Goal: Transaction & Acquisition: Purchase product/service

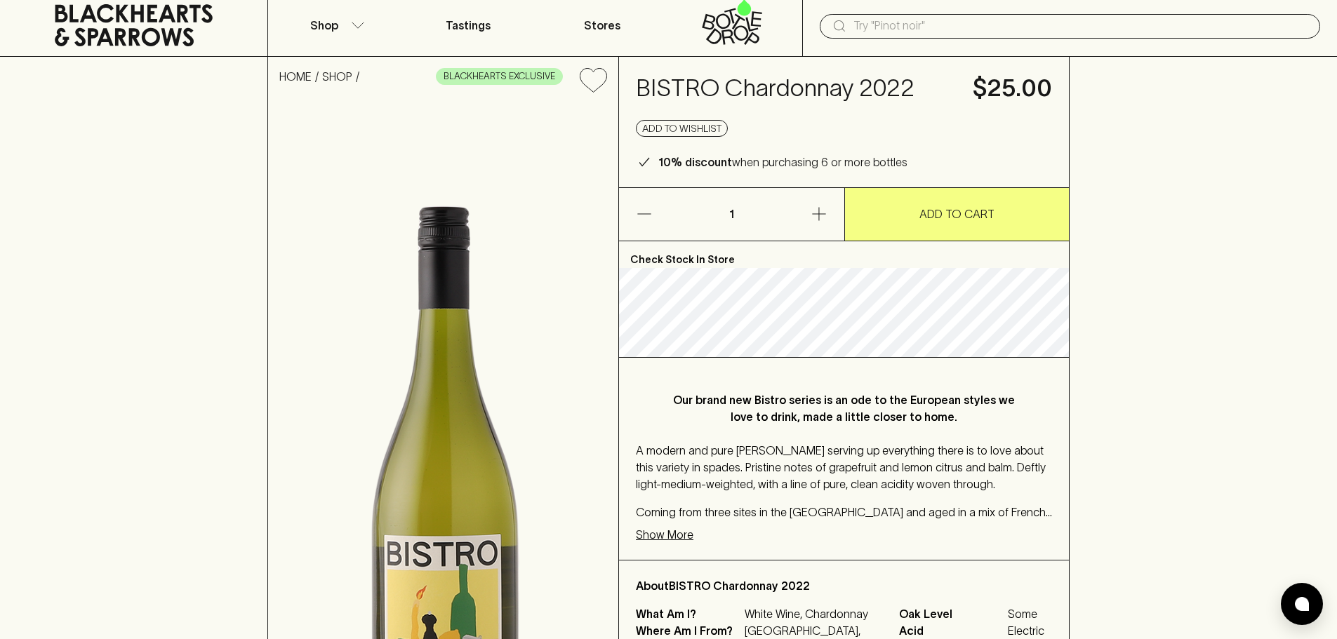
scroll to position [140, 0]
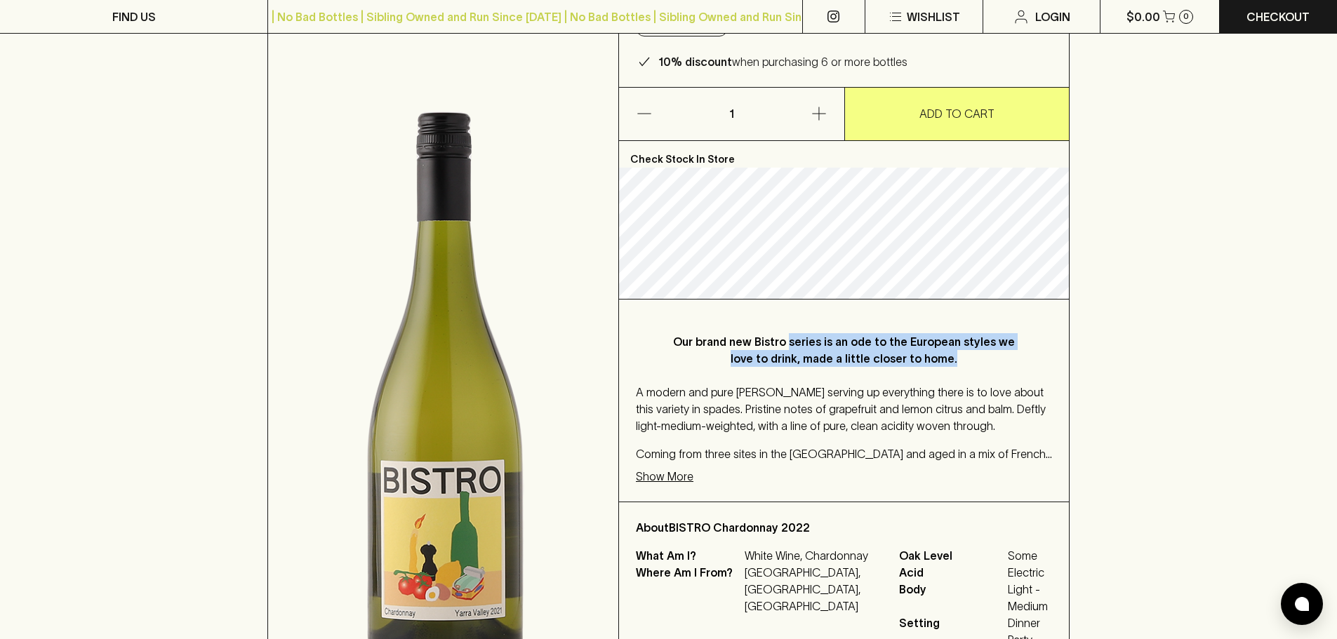
drag, startPoint x: 782, startPoint y: 304, endPoint x: 943, endPoint y: 363, distance: 171.2
click at [943, 363] on p "Our brand new Bistro series is an ode to the European styles we love to drink, …" at bounding box center [844, 350] width 360 height 34
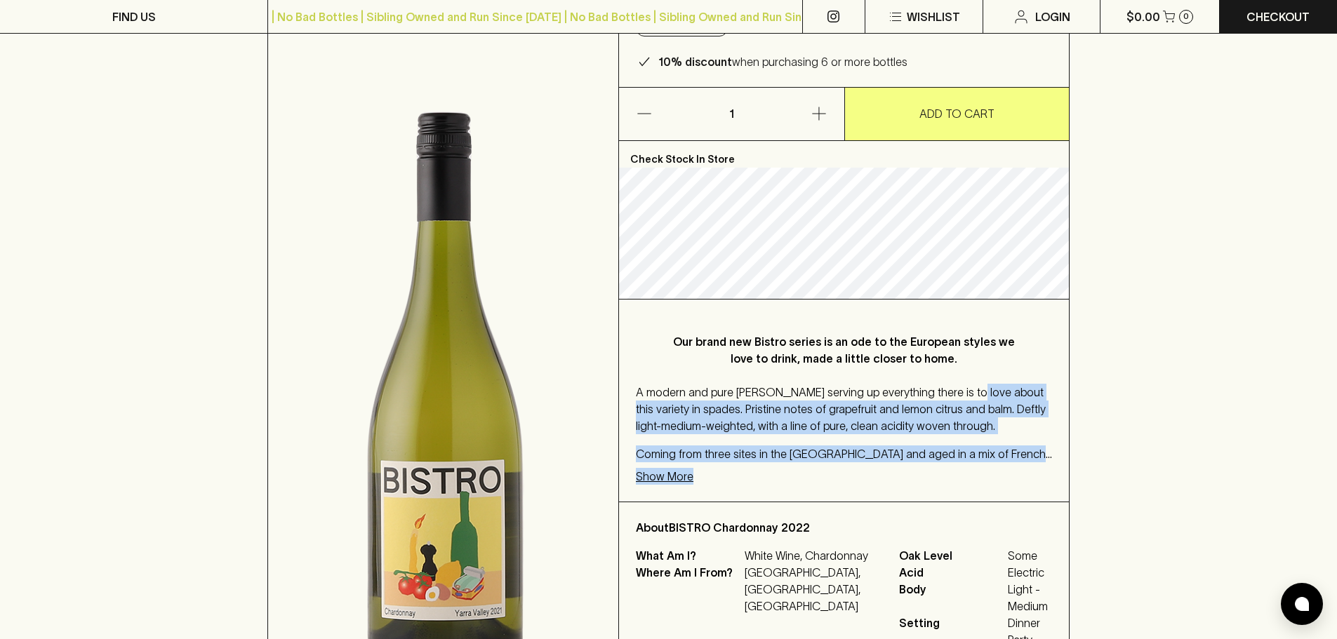
drag, startPoint x: 964, startPoint y: 388, endPoint x: 1065, endPoint y: 468, distance: 128.9
click at [1065, 468] on div "Our brand new Bistro series is an ode to the European styles we love to drink, …" at bounding box center [844, 401] width 450 height 202
click at [677, 472] on p "Show More" at bounding box center [665, 476] width 58 height 17
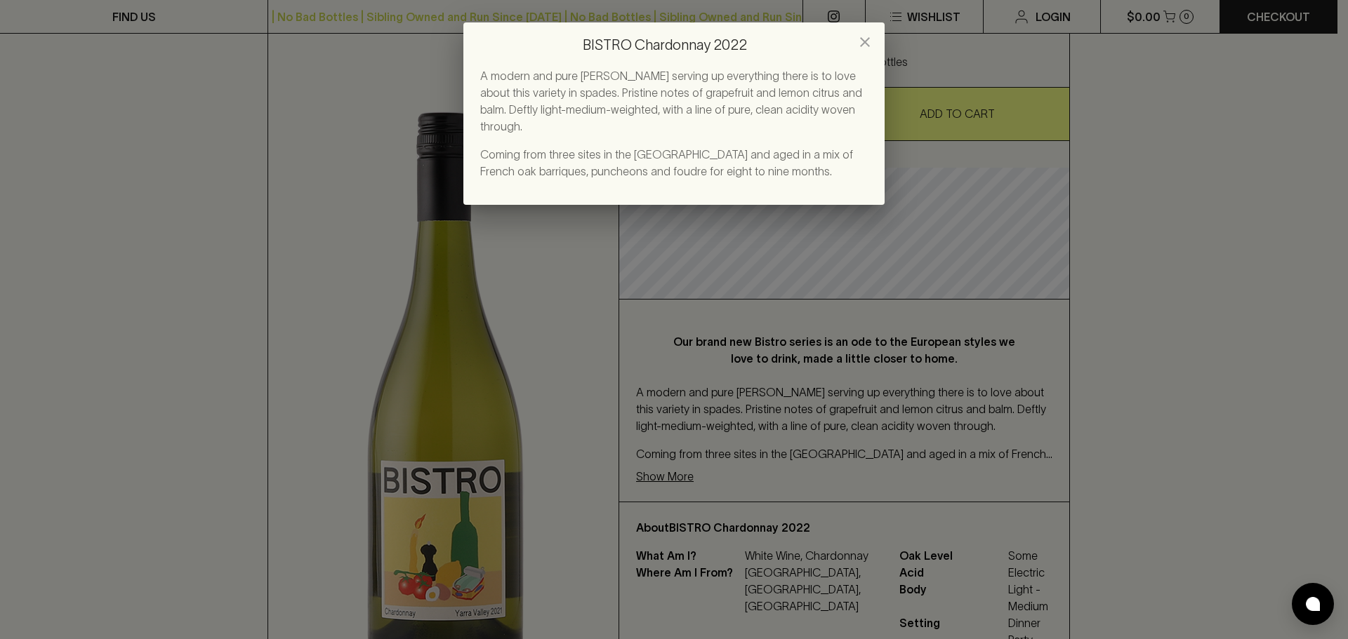
click at [678, 464] on div "BISTRO Chardonnay 2022 A modern and pure Chardonnay serving up everything there…" at bounding box center [674, 319] width 1348 height 639
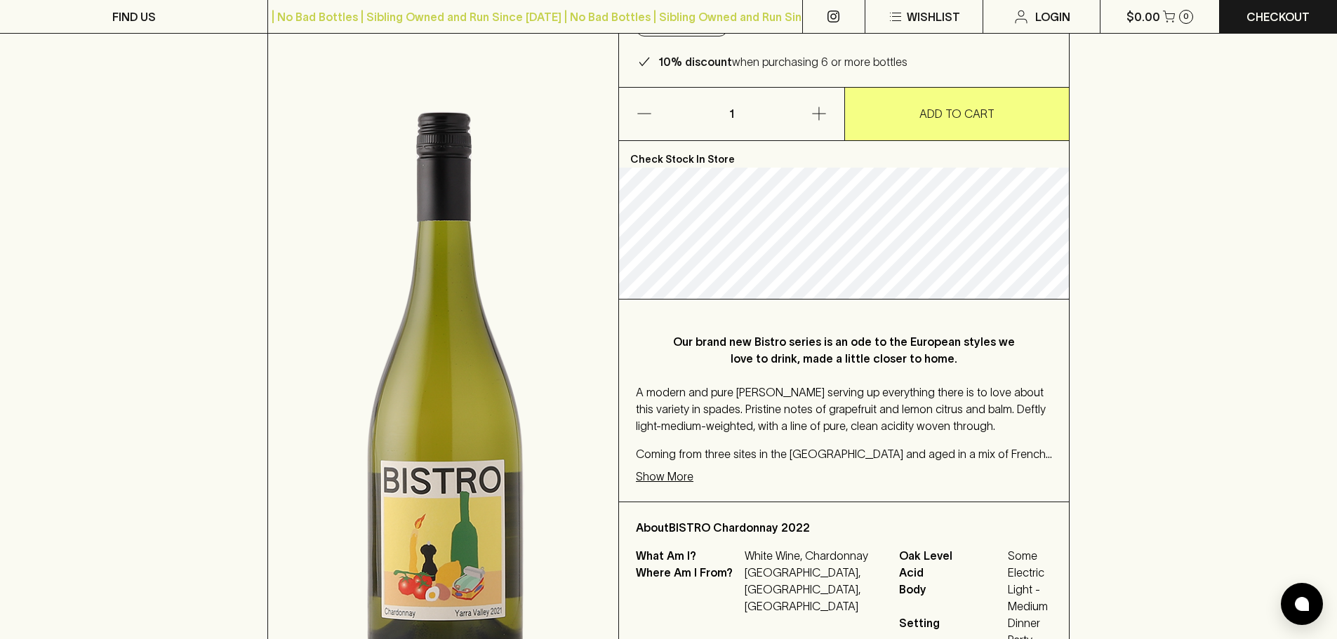
click at [667, 482] on p "Show More" at bounding box center [665, 476] width 58 height 17
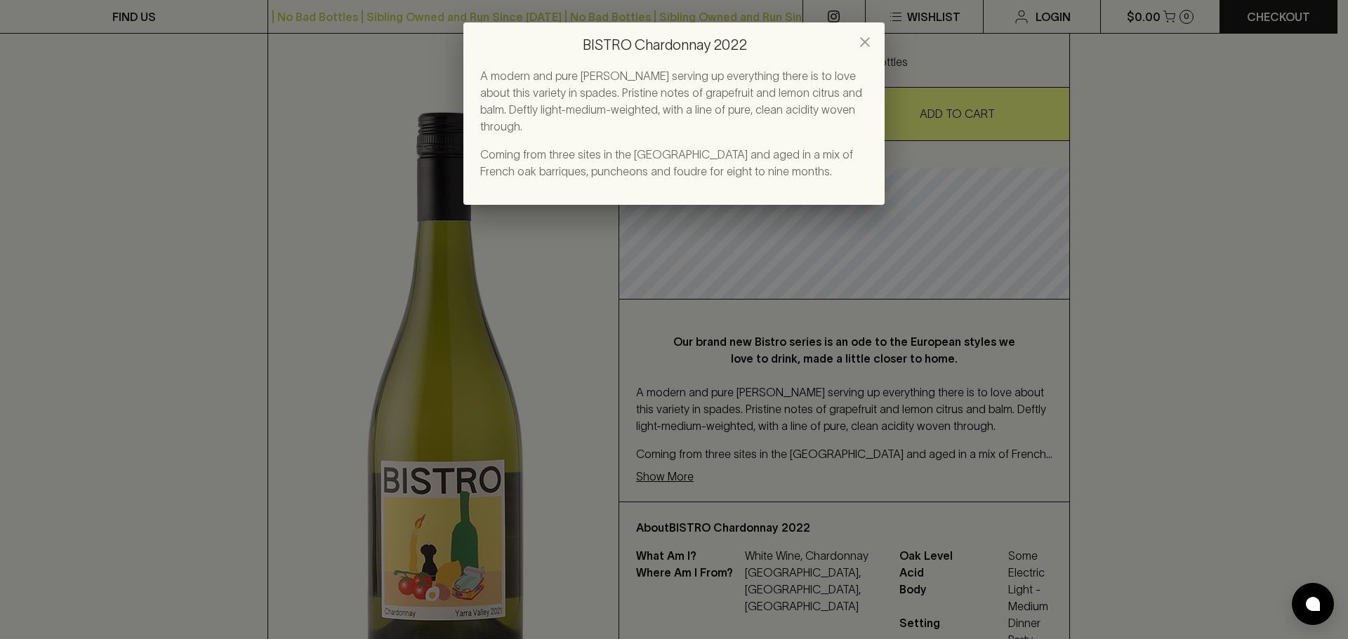
click at [675, 147] on p "Coming from three sites in the Yarra Valley and aged in a mix of French oak bar…" at bounding box center [673, 163] width 387 height 34
click at [556, 329] on div "BISTRO Chardonnay 2022 A modern and pure Chardonnay serving up everything there…" at bounding box center [674, 319] width 1348 height 639
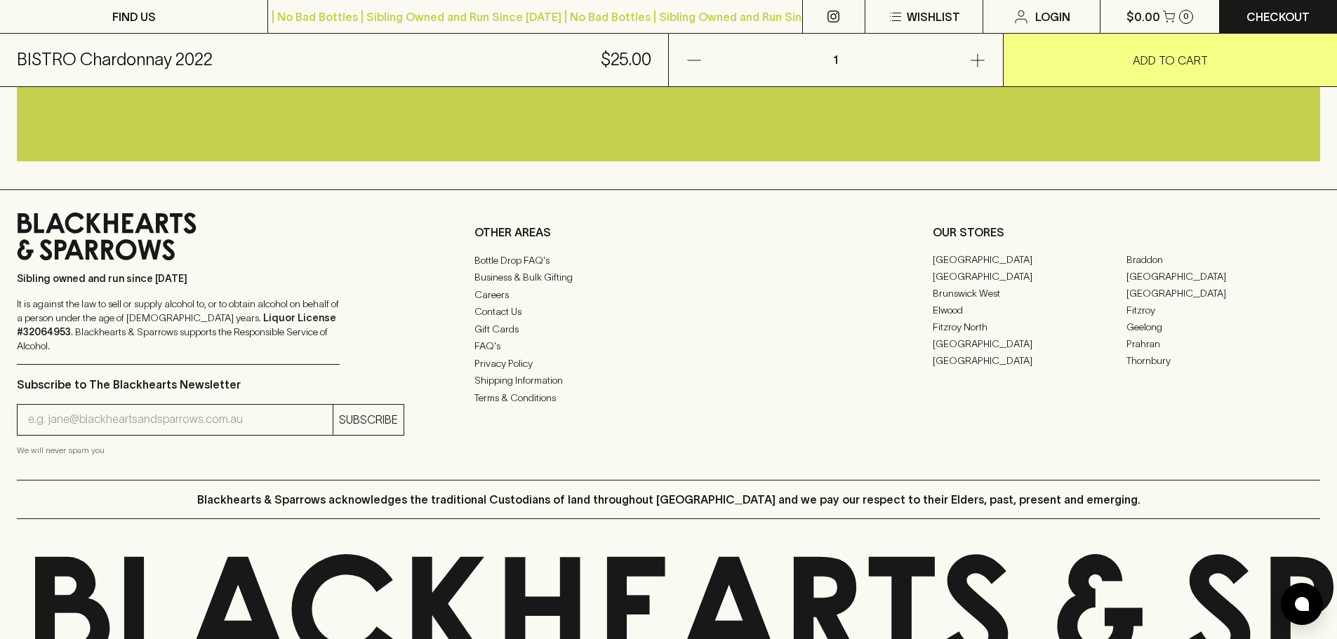
scroll to position [894, 0]
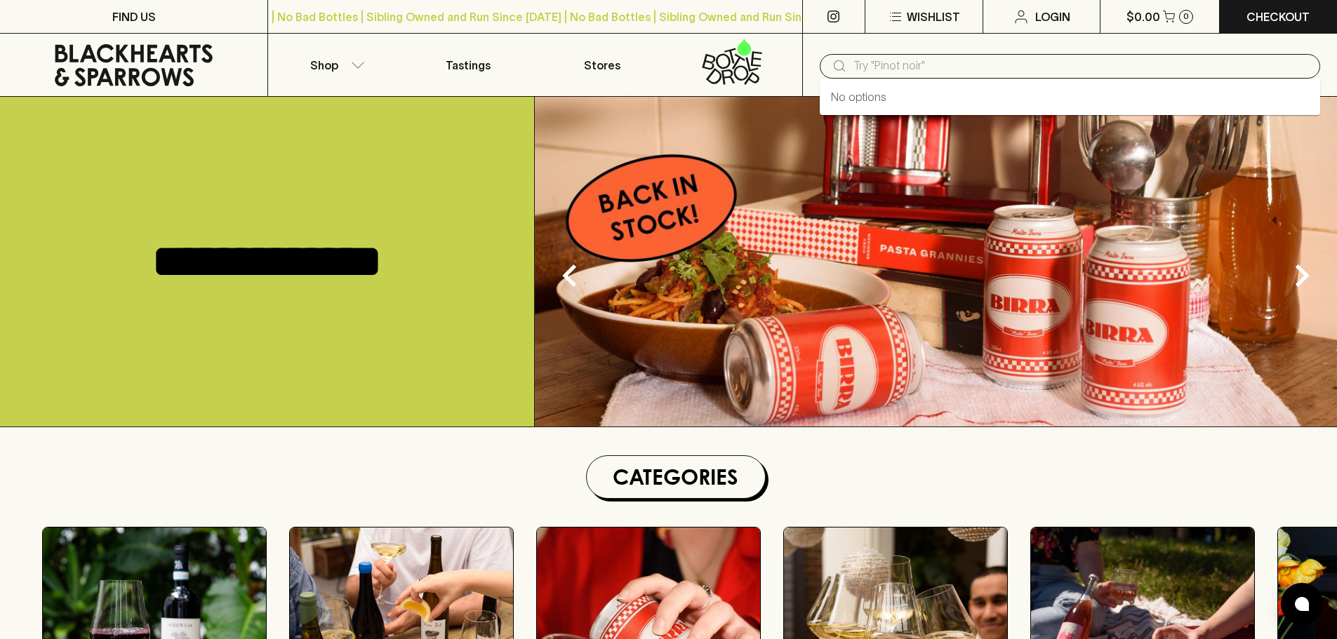
click at [909, 64] on input "text" at bounding box center [1082, 66] width 456 height 22
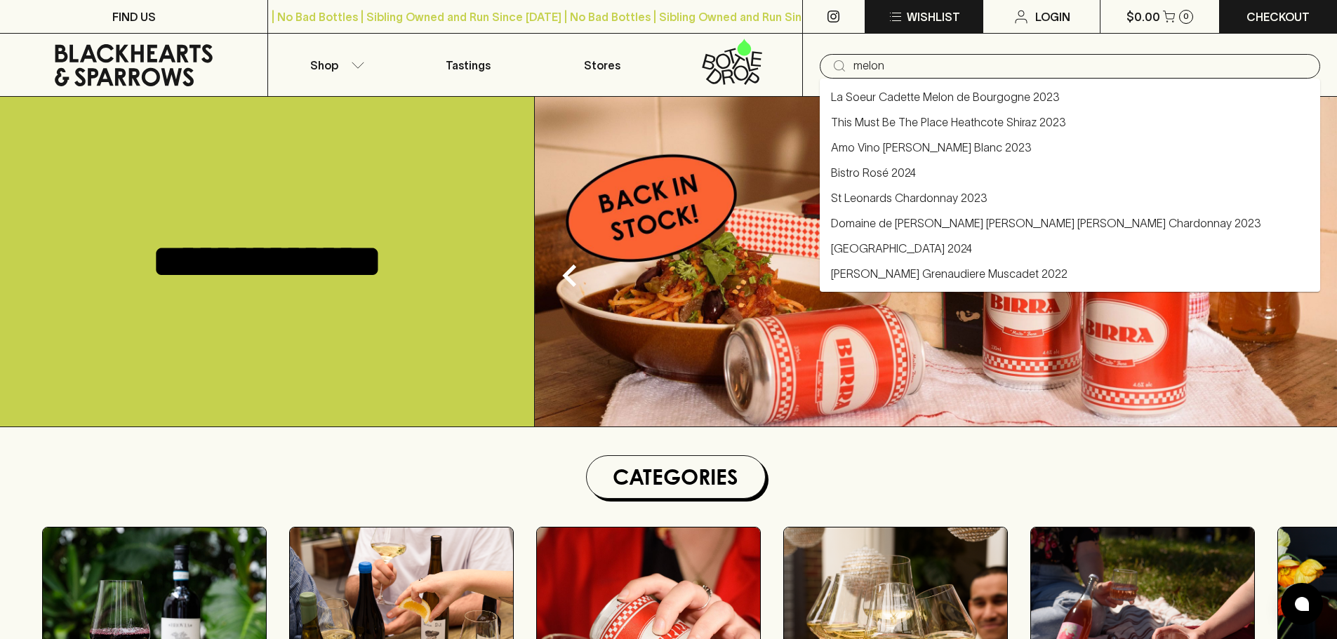
type input "melon"
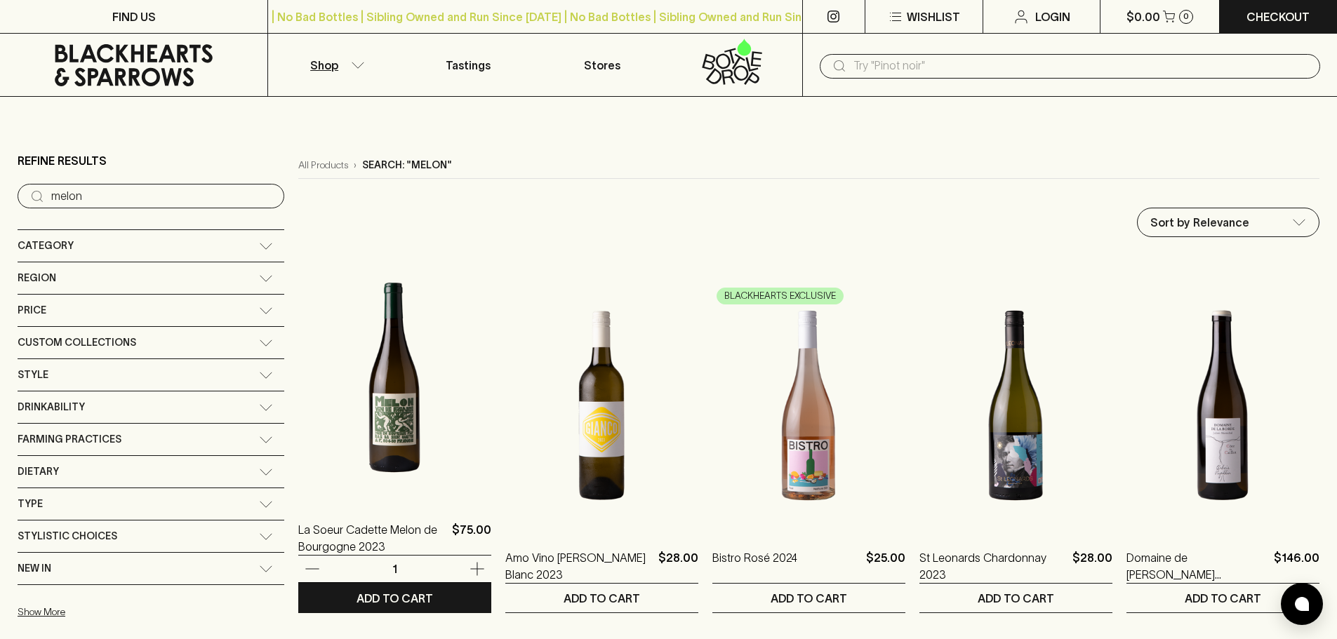
click at [319, 394] on img at bounding box center [394, 378] width 193 height 246
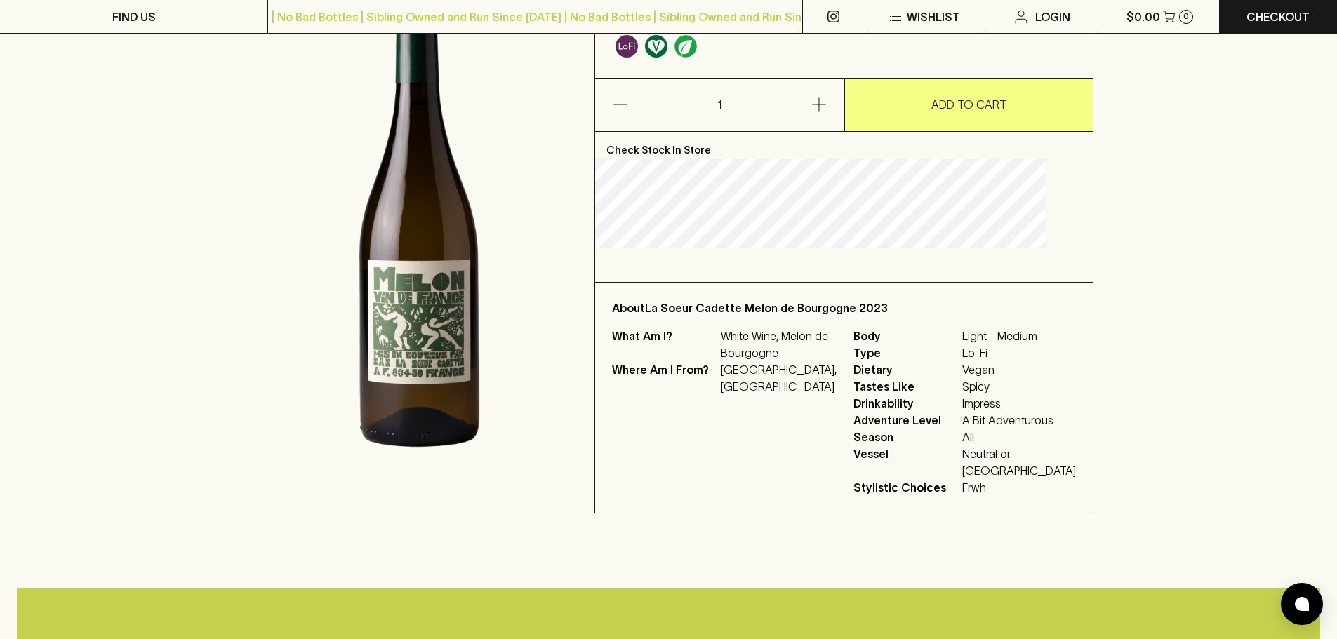
scroll to position [70, 0]
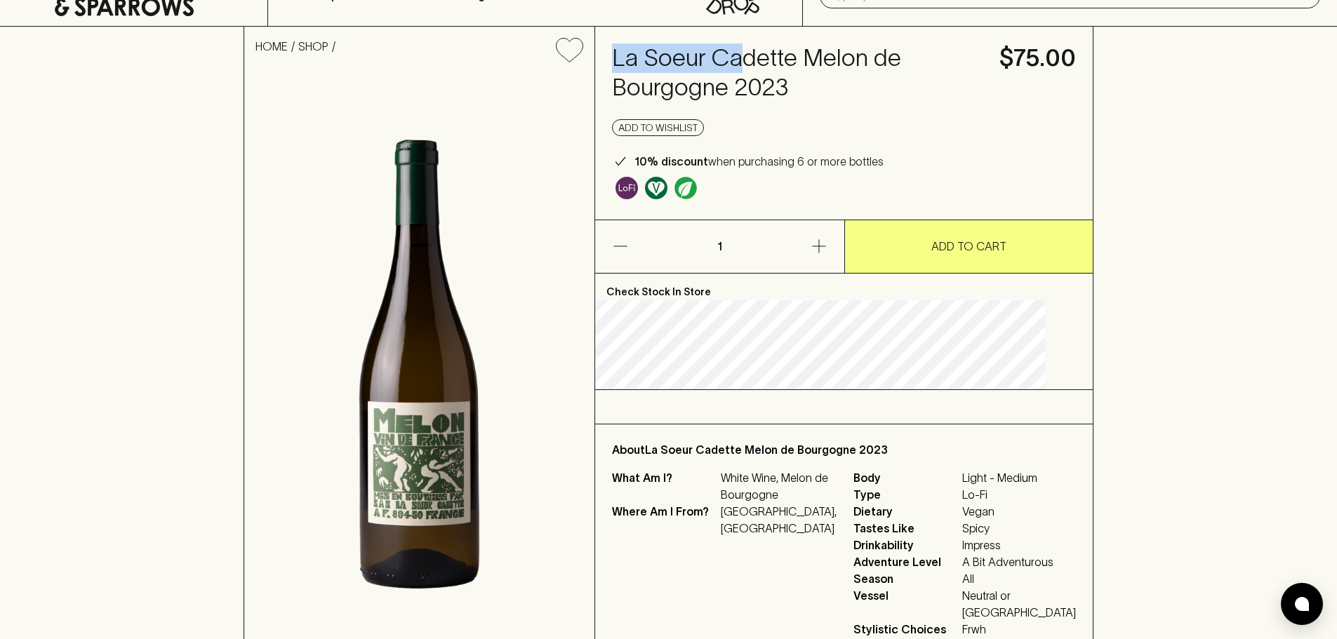
drag, startPoint x: 630, startPoint y: 48, endPoint x: 767, endPoint y: 70, distance: 138.0
click at [767, 70] on div "La Soeur Cadette Melon de Bourgogne 2023 $75.00 Add to wishlist 10% discount wh…" at bounding box center [844, 123] width 498 height 193
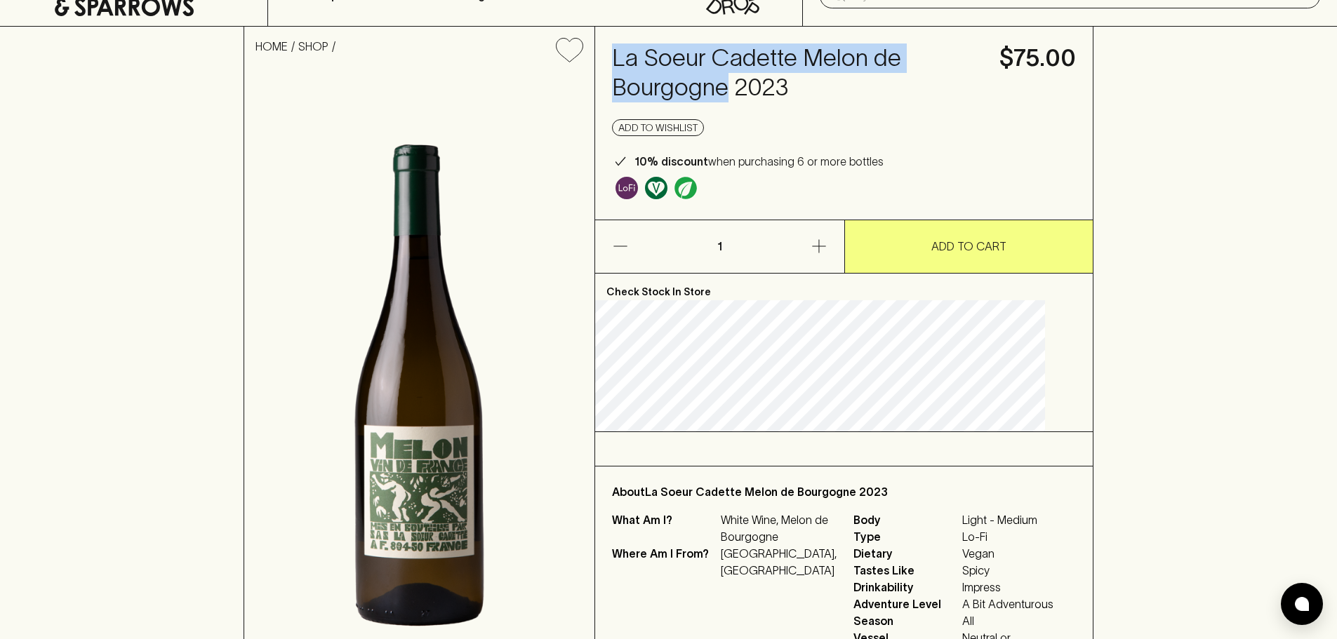
drag, startPoint x: 748, startPoint y: 93, endPoint x: 625, endPoint y: 47, distance: 131.0
click at [625, 47] on div "La Soeur Cadette Melon de Bourgogne 2023 $75.00 Add to wishlist 10% discount wh…" at bounding box center [844, 123] width 498 height 193
